Goal: Find specific page/section: Find specific page/section

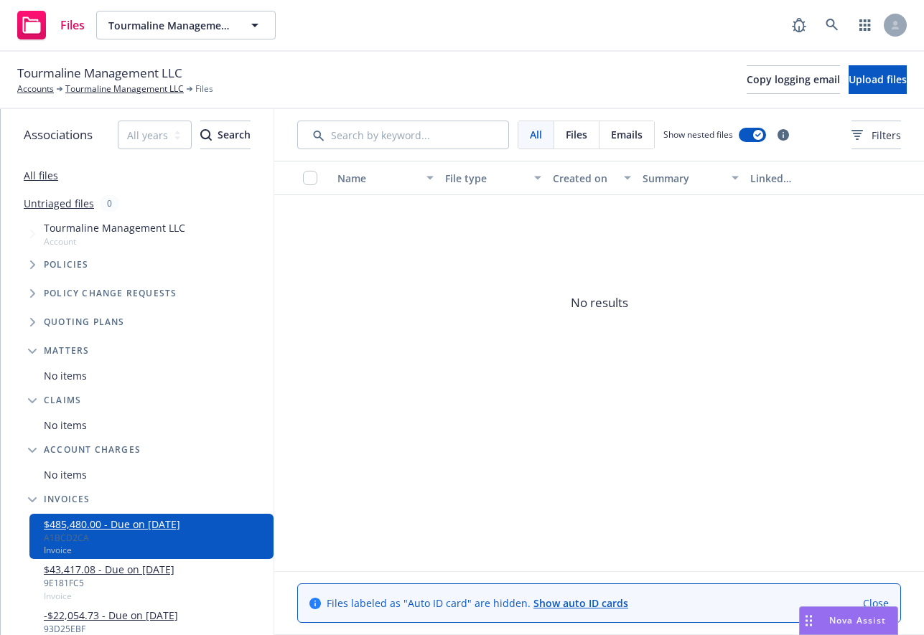
scroll to position [1283, 0]
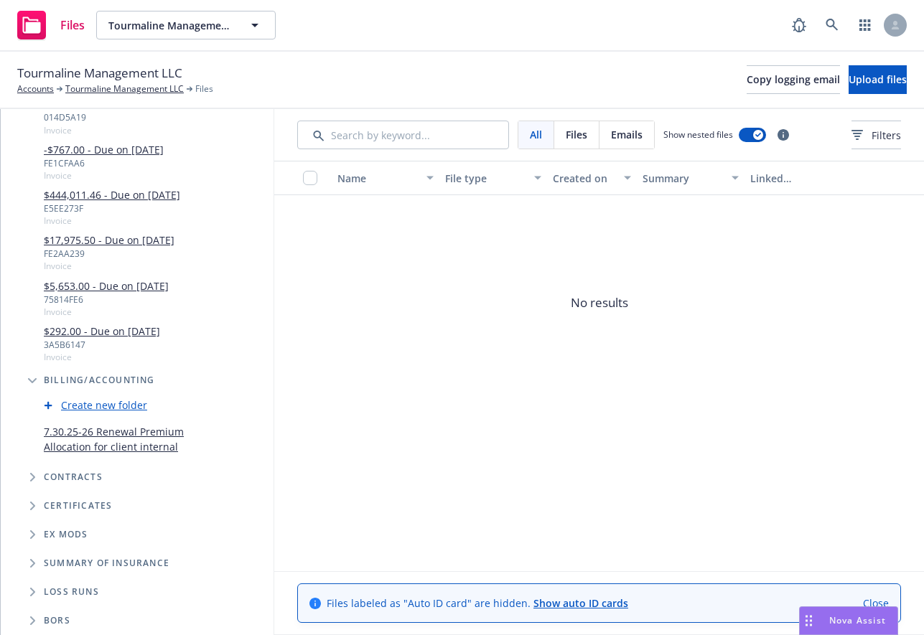
click at [28, 378] on icon "Folder Tree Example" at bounding box center [32, 381] width 9 height 6
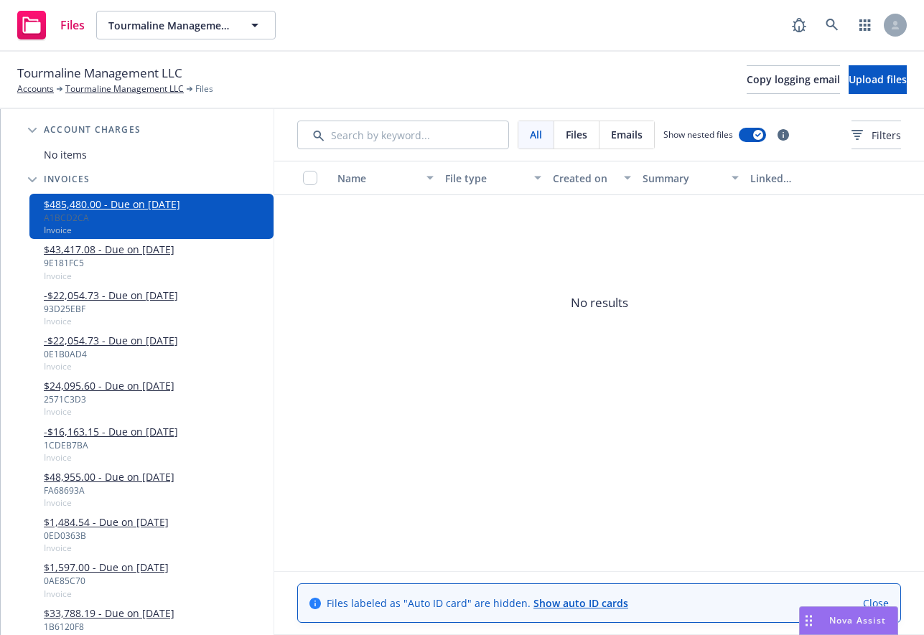
scroll to position [225, 0]
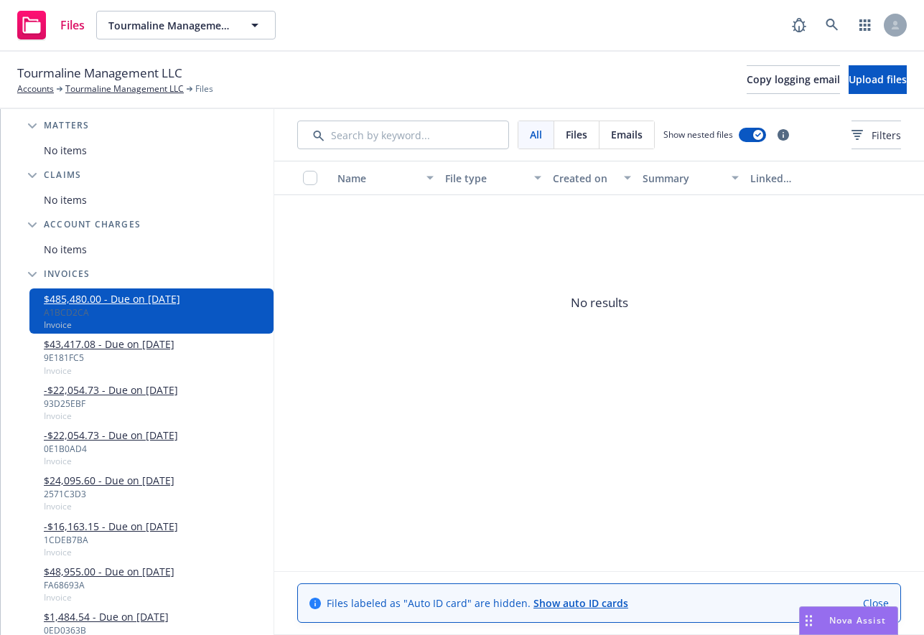
click at [29, 274] on icon "Tree Example" at bounding box center [32, 274] width 9 height 5
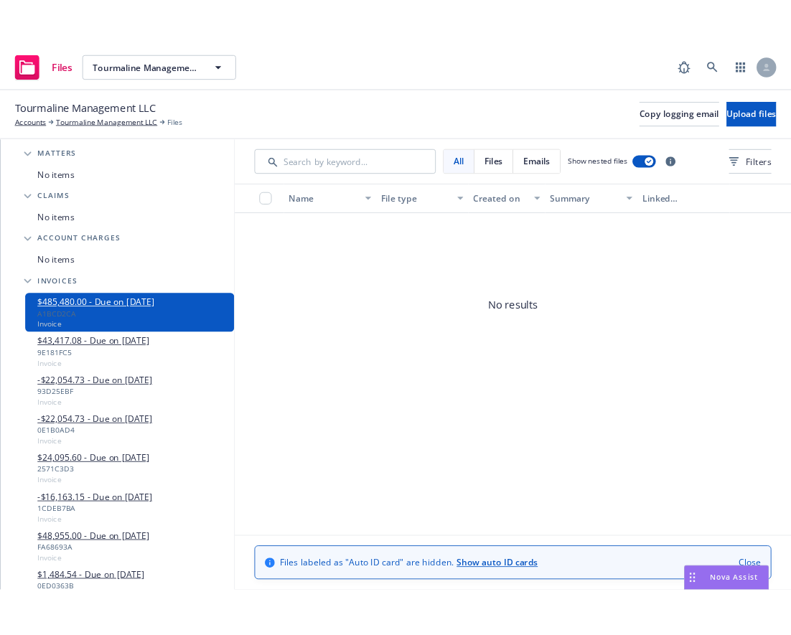
scroll to position [80, 0]
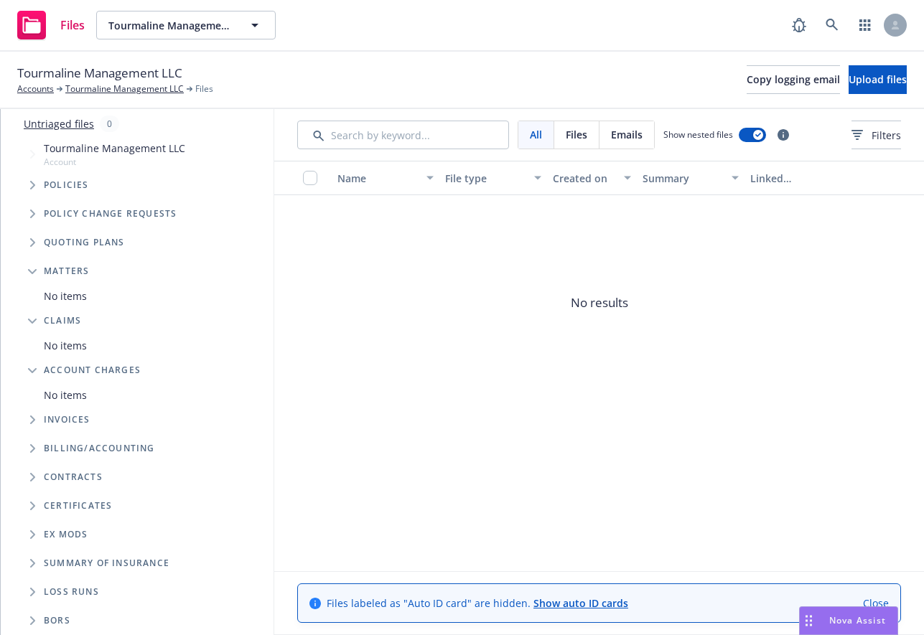
click at [32, 421] on icon "Tree Example" at bounding box center [32, 419] width 5 height 9
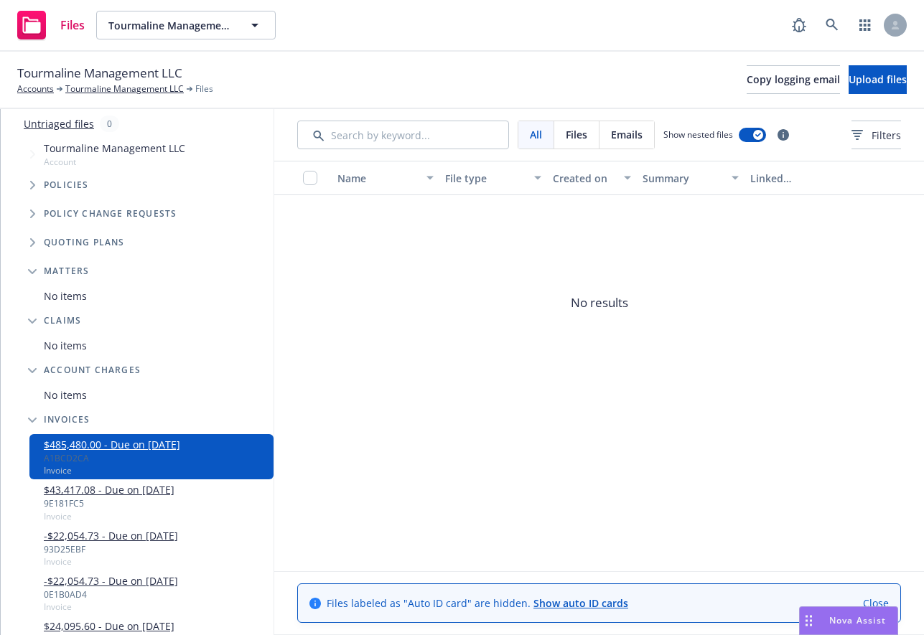
click at [923, 233] on span "No results" at bounding box center [598, 302] width 649 height 215
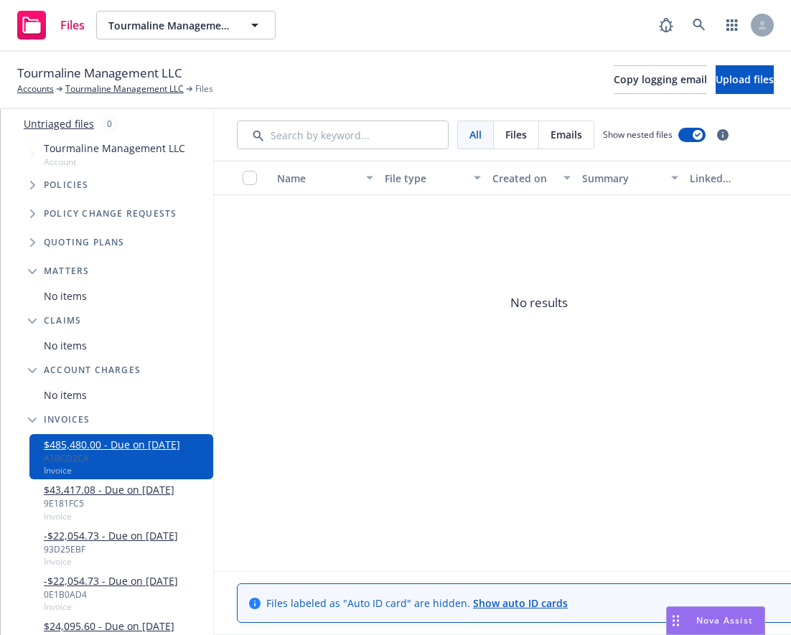
click at [33, 418] on icon "Tree Example" at bounding box center [32, 421] width 9 height 6
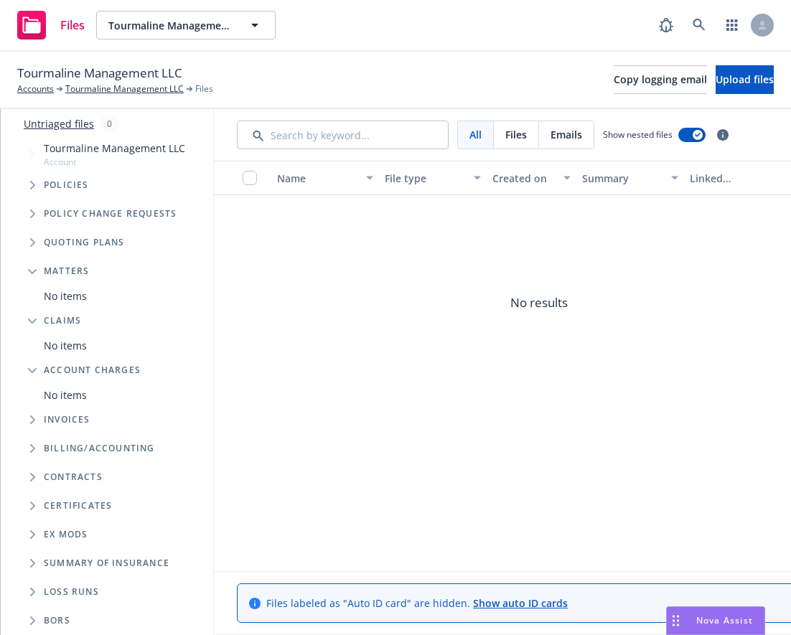
click at [32, 451] on icon "Folder Tree Example" at bounding box center [32, 448] width 5 height 9
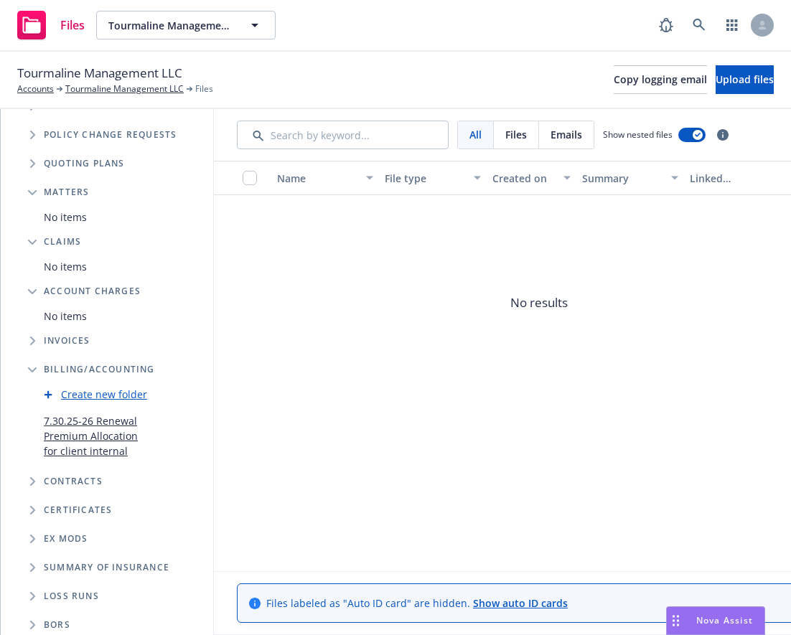
scroll to position [159, 0]
